Goal: Task Accomplishment & Management: Complete application form

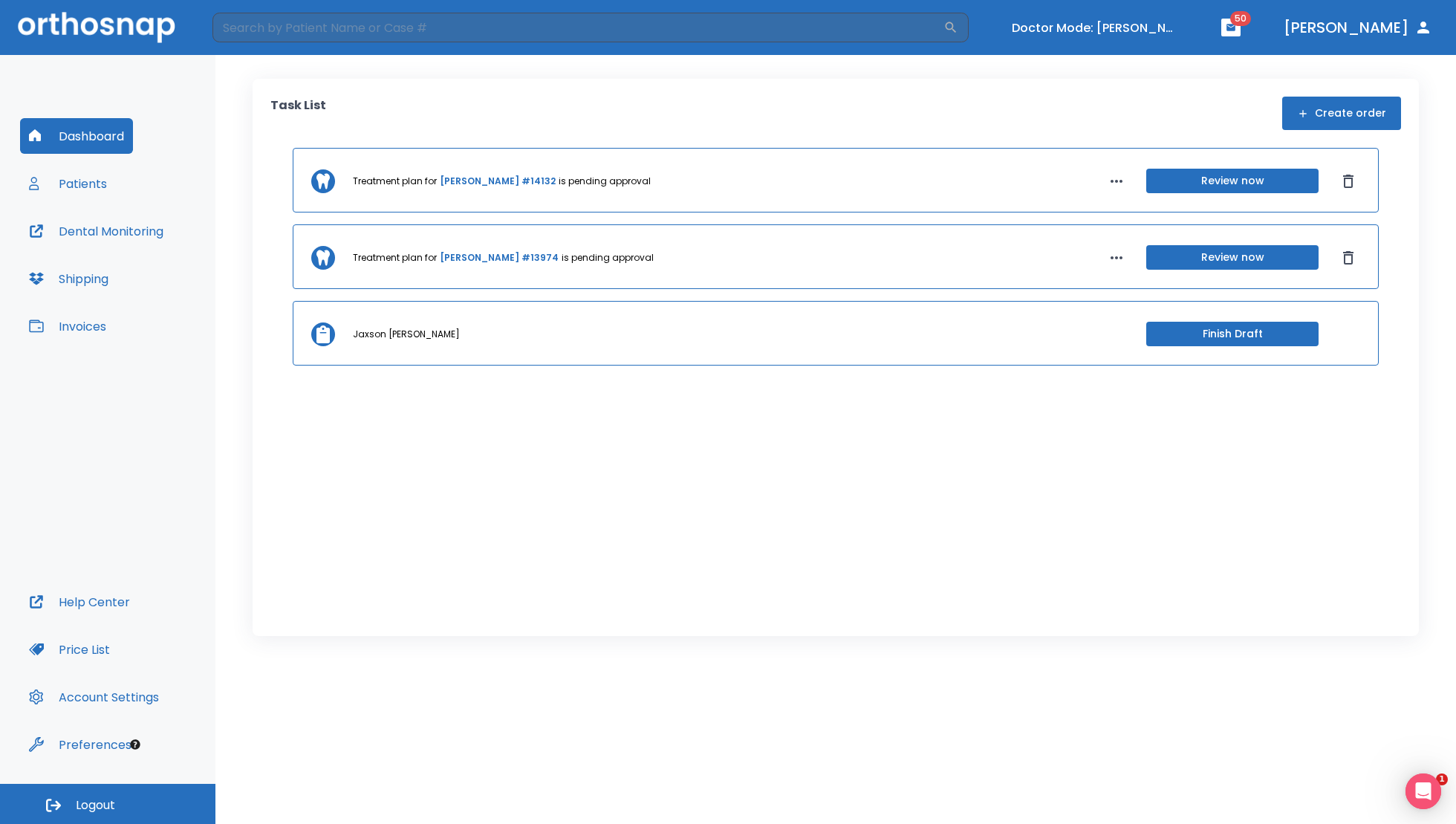
click at [96, 188] on button "Patients" at bounding box center [68, 183] width 96 height 35
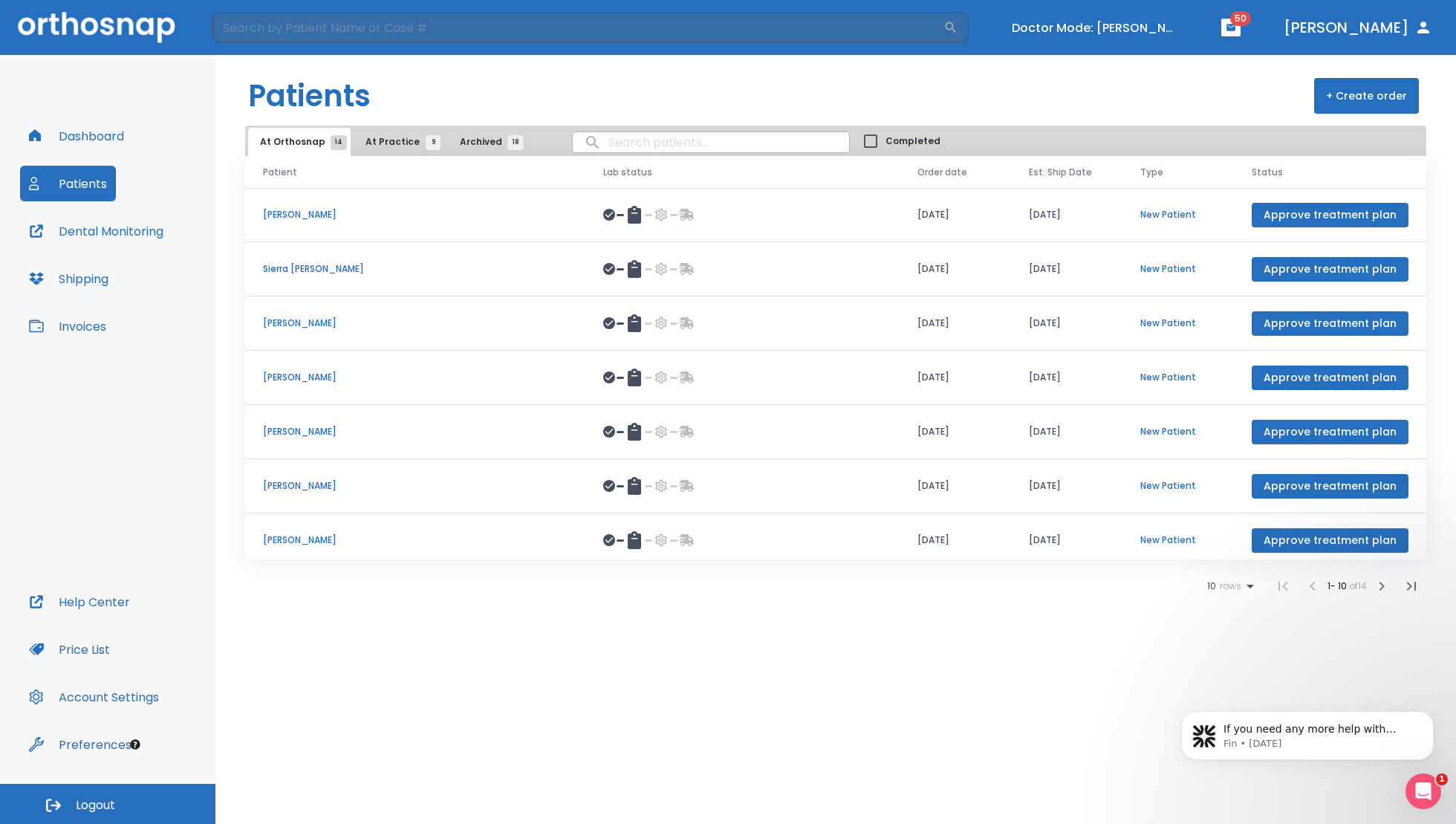
click at [1246, 585] on icon at bounding box center [1249, 587] width 7 height 4
click at [1215, 691] on body "If you need any more help with finding or understanding the shipping informatio…" at bounding box center [1307, 731] width 285 height 92
click at [1210, 694] on body "If you need any more help with finding or understanding the shipping informatio…" at bounding box center [1307, 731] width 285 height 92
click at [1220, 692] on body "If you need any more help with finding or understanding the shipping informatio…" at bounding box center [1307, 731] width 285 height 92
click at [1432, 716] on icon "Dismiss notification" at bounding box center [1429, 715] width 8 height 8
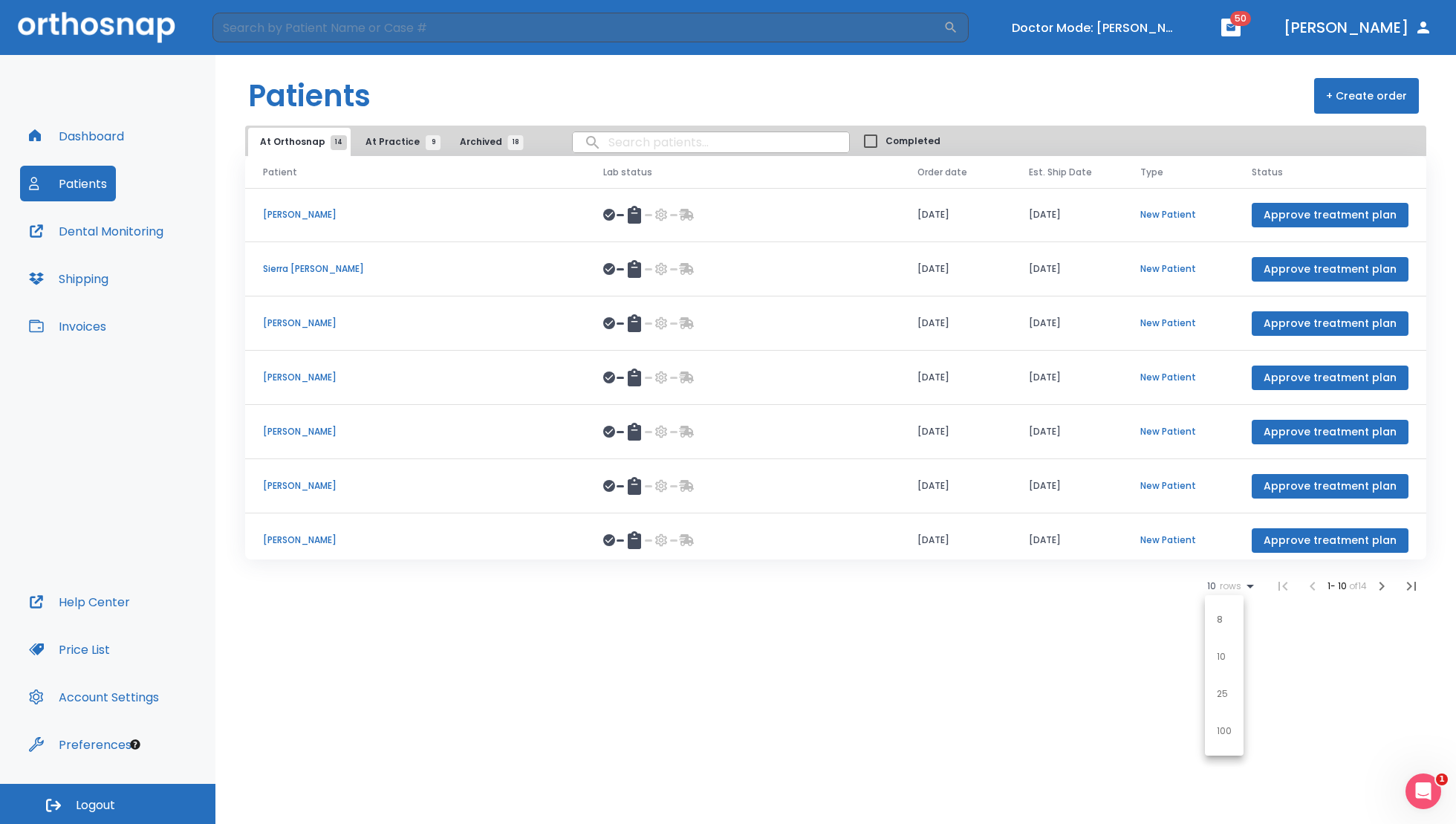
click at [1226, 691] on p "25" at bounding box center [1222, 693] width 11 height 13
click at [381, 145] on span "At Practice 9" at bounding box center [399, 142] width 68 height 13
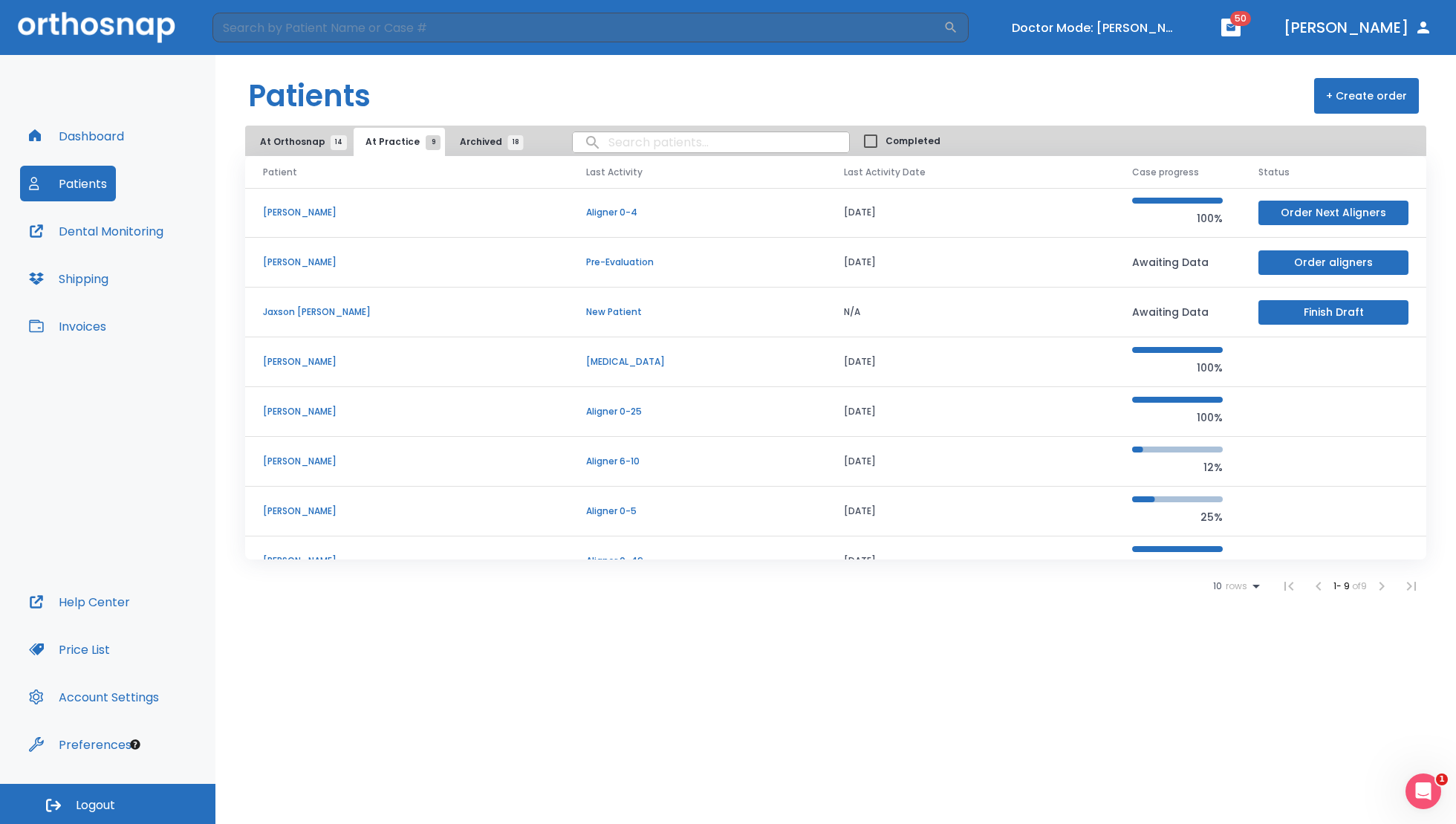
click at [305, 360] on p "Michaela Rau" at bounding box center [406, 362] width 288 height 13
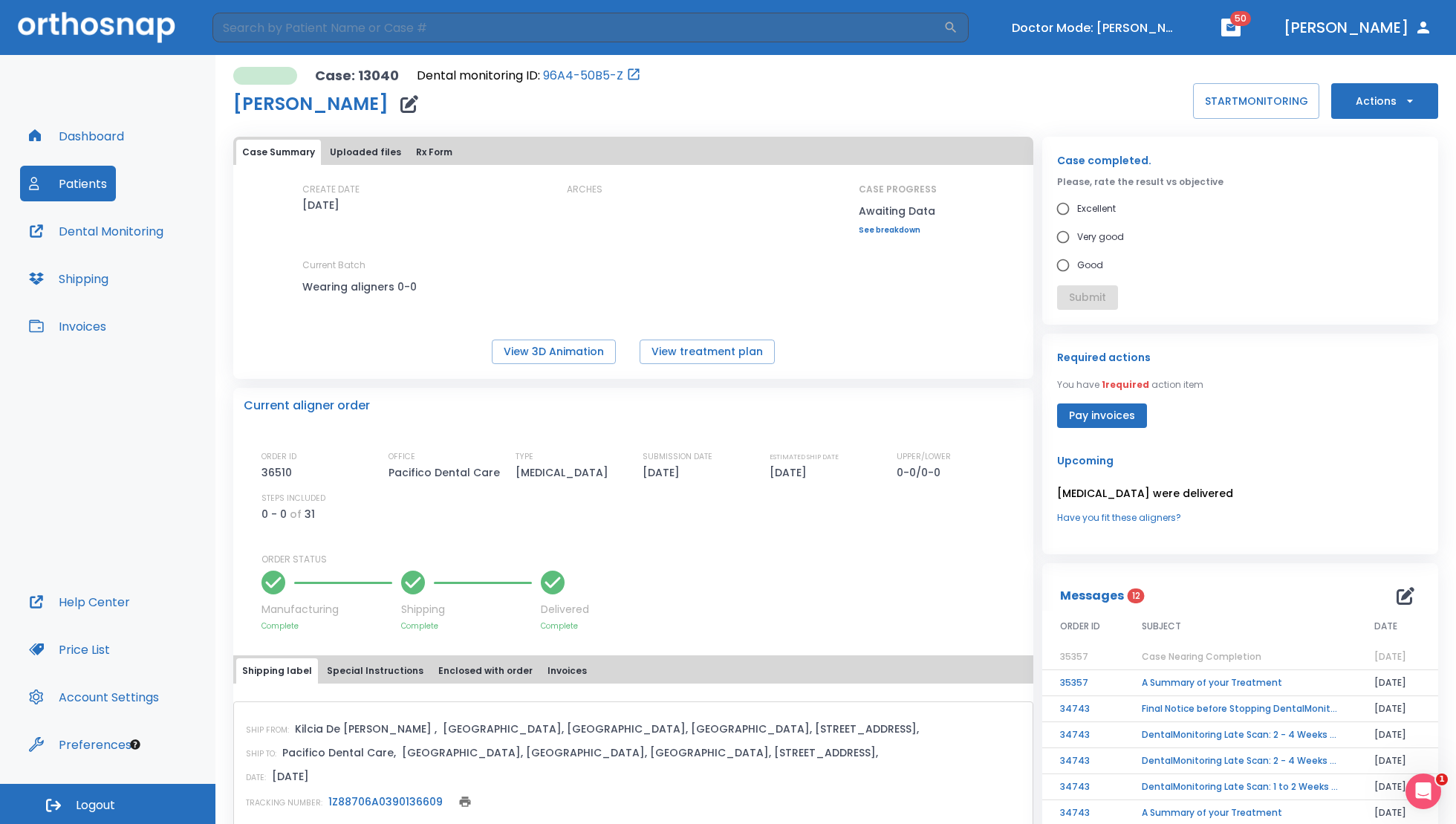
click at [1381, 103] on button "Actions" at bounding box center [1384, 101] width 107 height 35
click at [1370, 222] on p "Order Next Aligners" at bounding box center [1375, 217] width 84 height 13
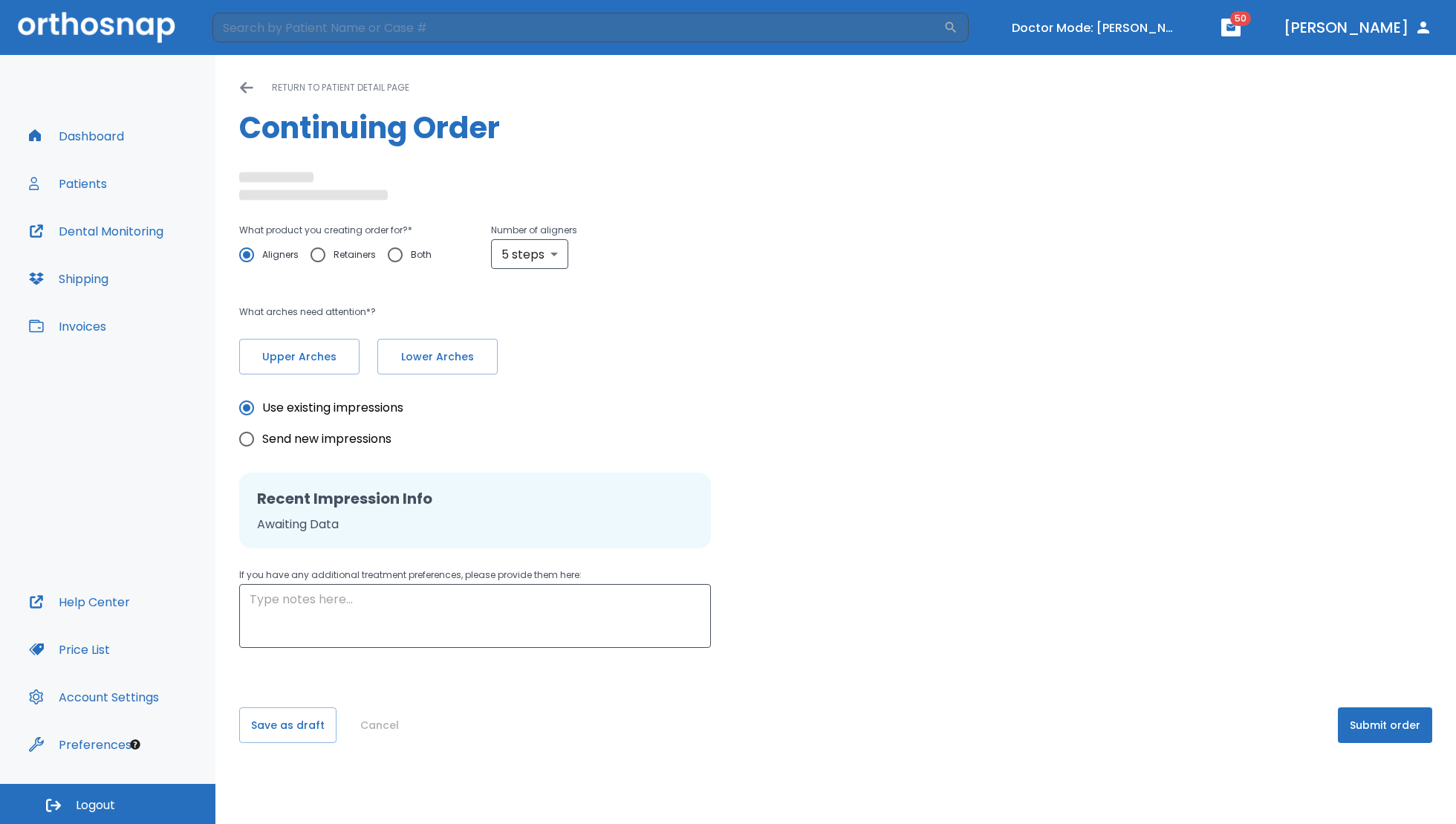
radio input "false"
radio input "true"
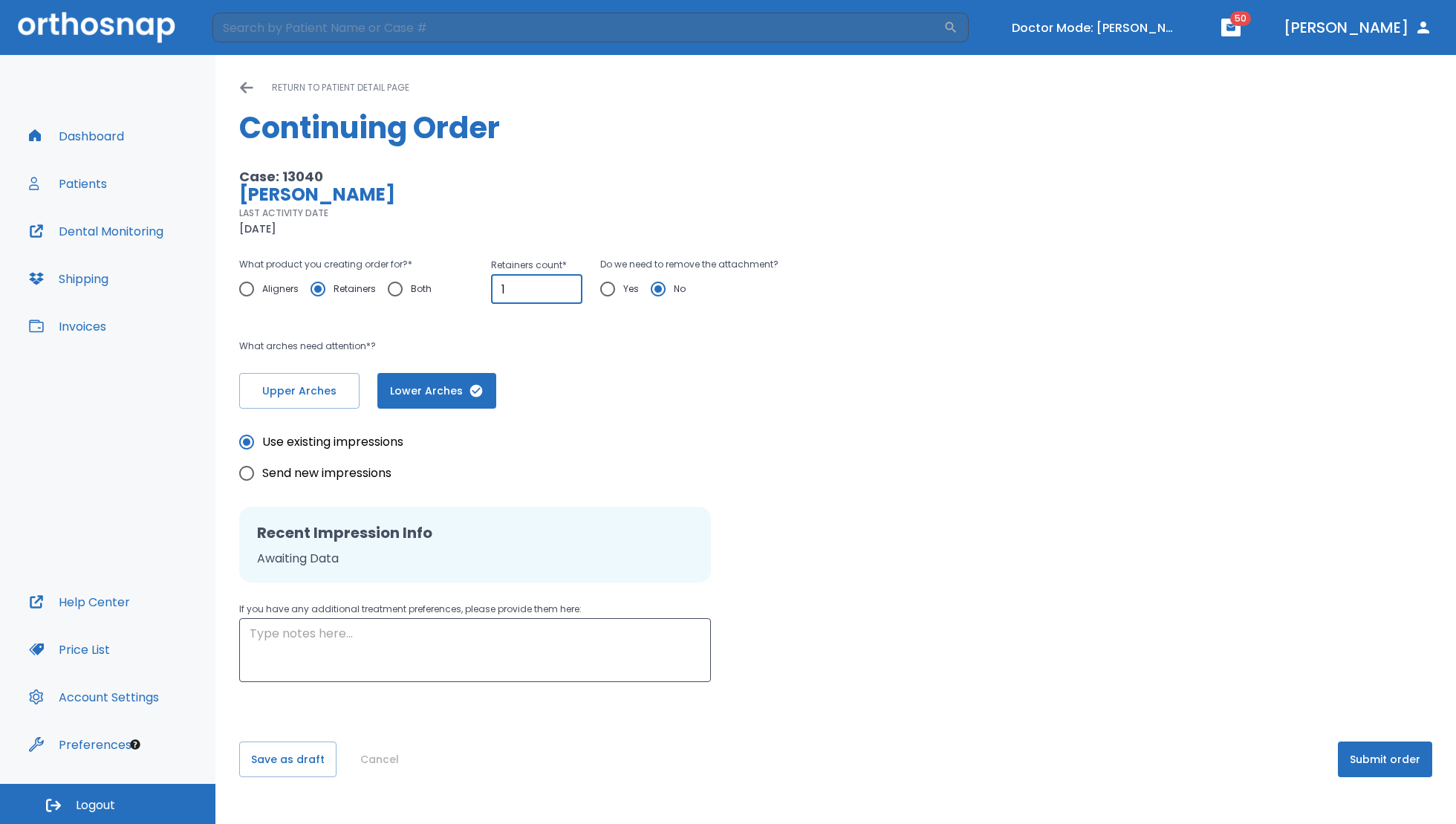
type input "1"
click at [565, 284] on input "1" at bounding box center [536, 289] width 91 height 30
click at [605, 292] on input "Yes" at bounding box center [608, 289] width 31 height 31
radio input "true"
click at [1360, 763] on button "Submit order" at bounding box center [1384, 759] width 94 height 35
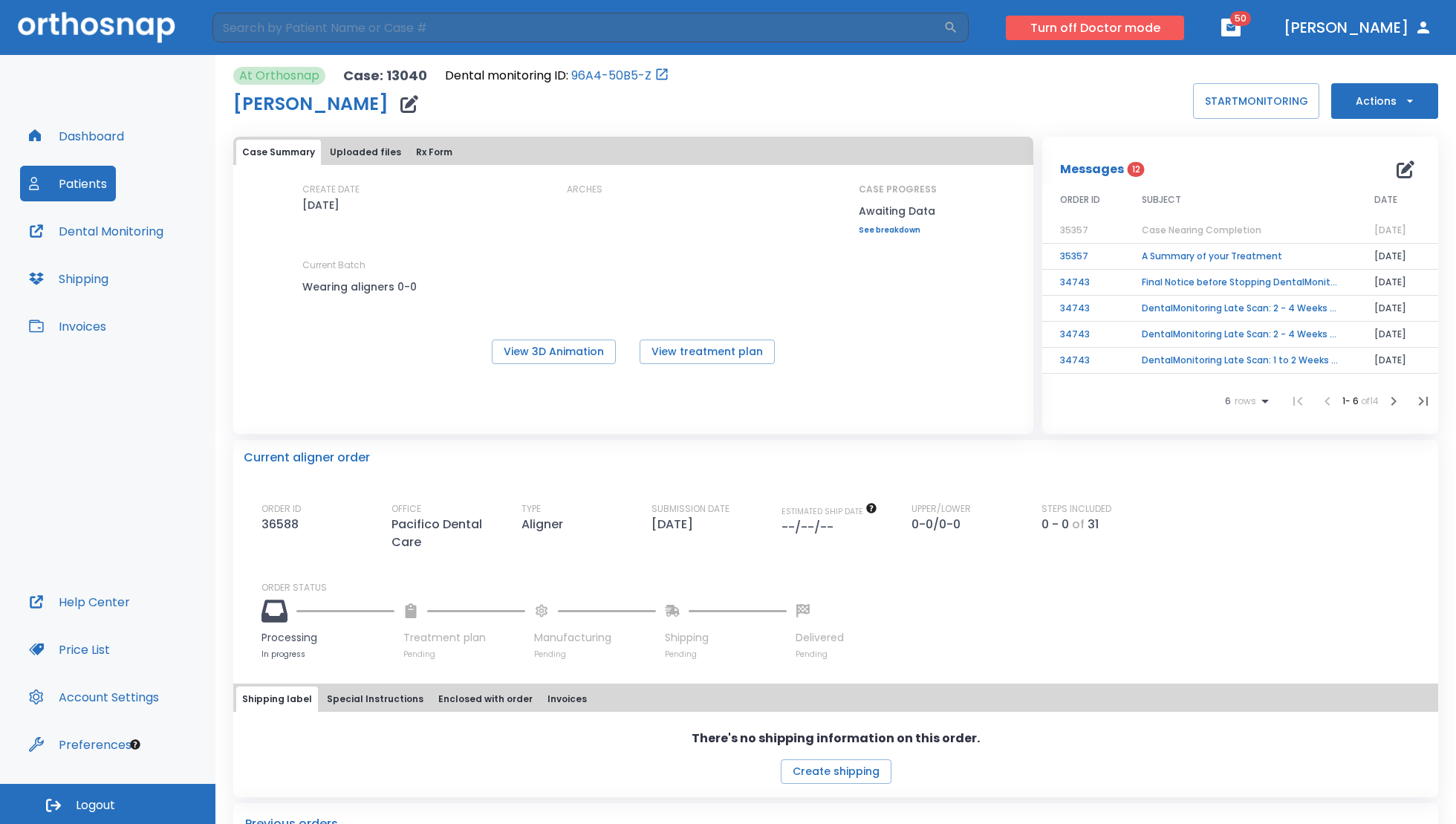
click at [1149, 25] on button "Turn off Doctor mode" at bounding box center [1094, 28] width 178 height 24
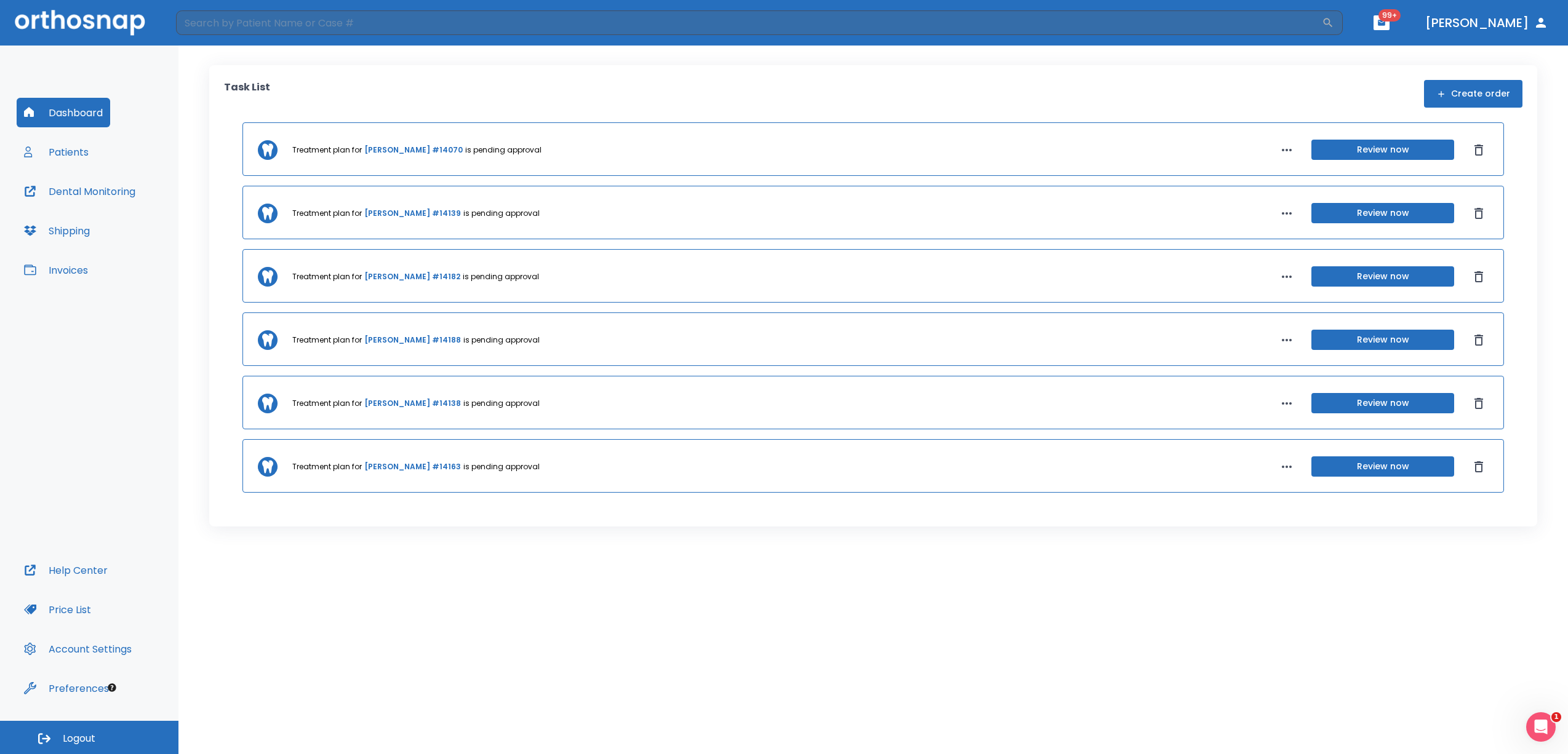
click at [76, 654] on button "Account Settings" at bounding box center [78, 649] width 122 height 29
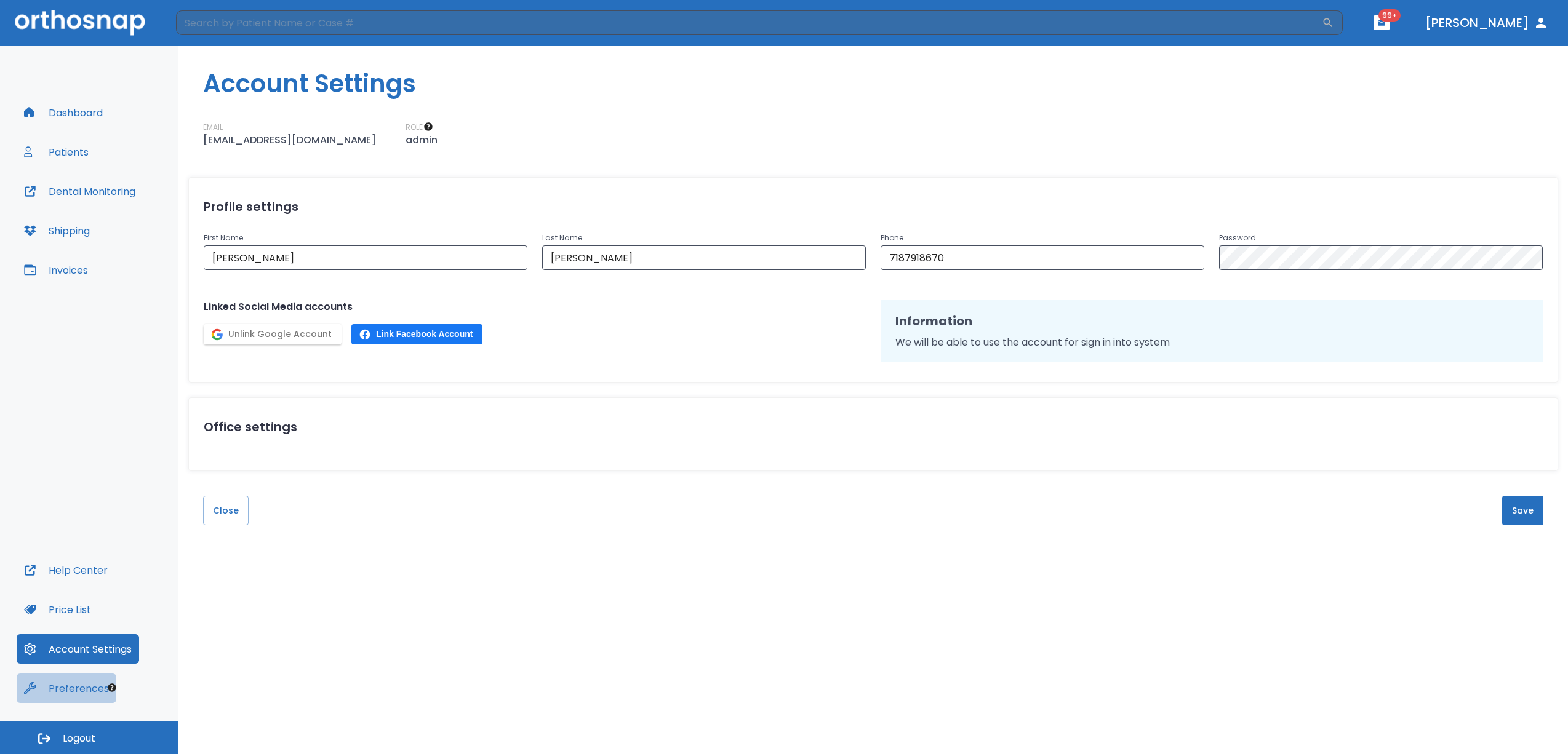
click at [67, 693] on button "Preferences" at bounding box center [66, 688] width 100 height 29
